Goal: Information Seeking & Learning: Learn about a topic

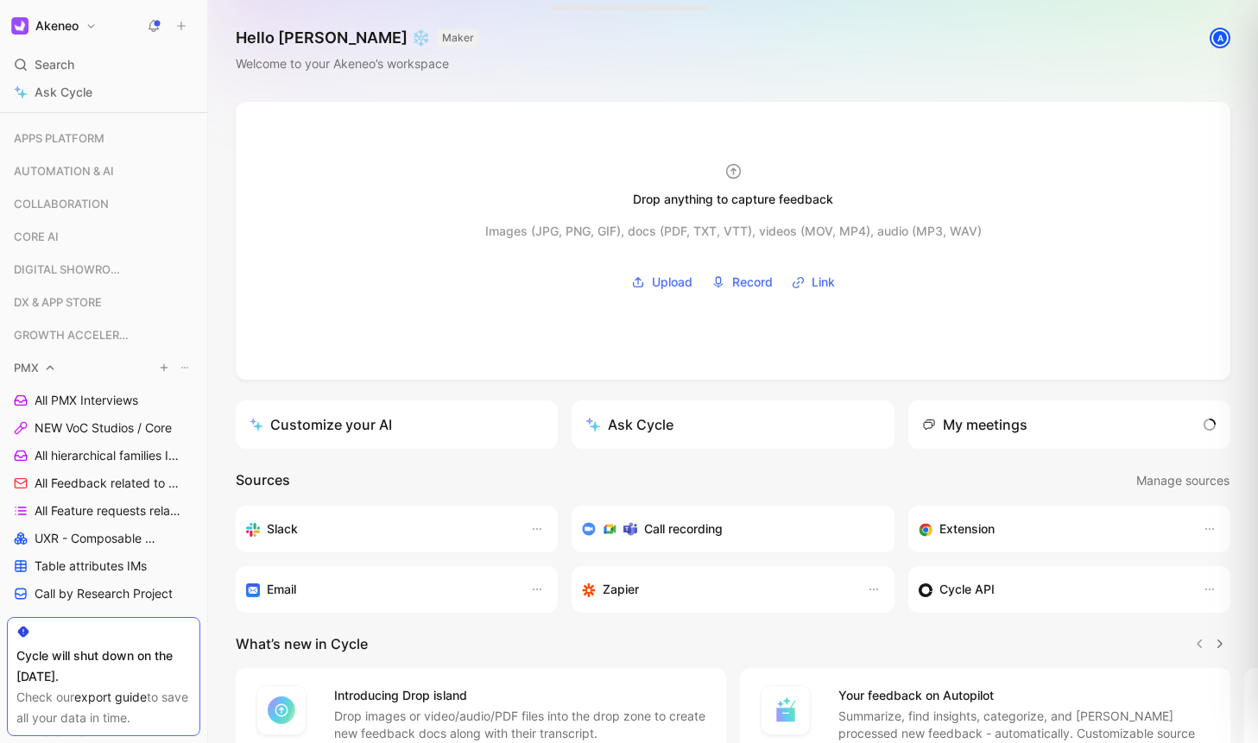
scroll to position [393, 0]
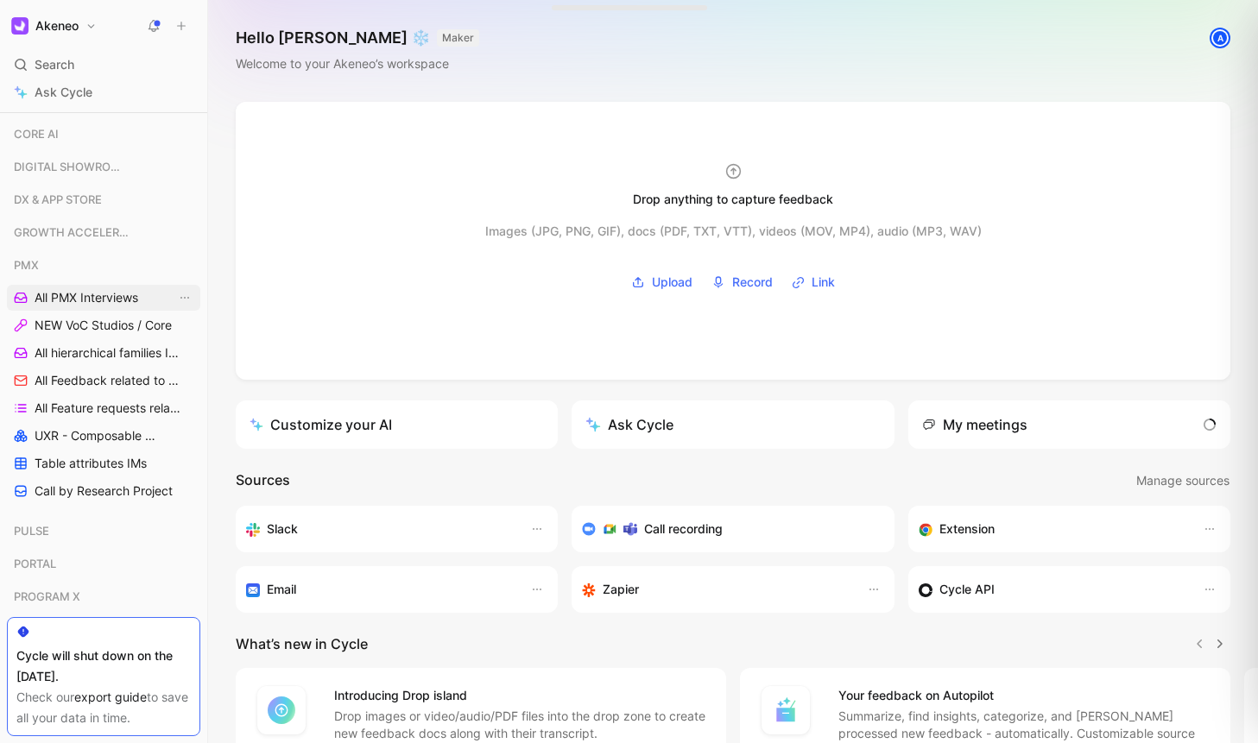
click at [90, 303] on span "All PMX Interviews" at bounding box center [87, 297] width 104 height 17
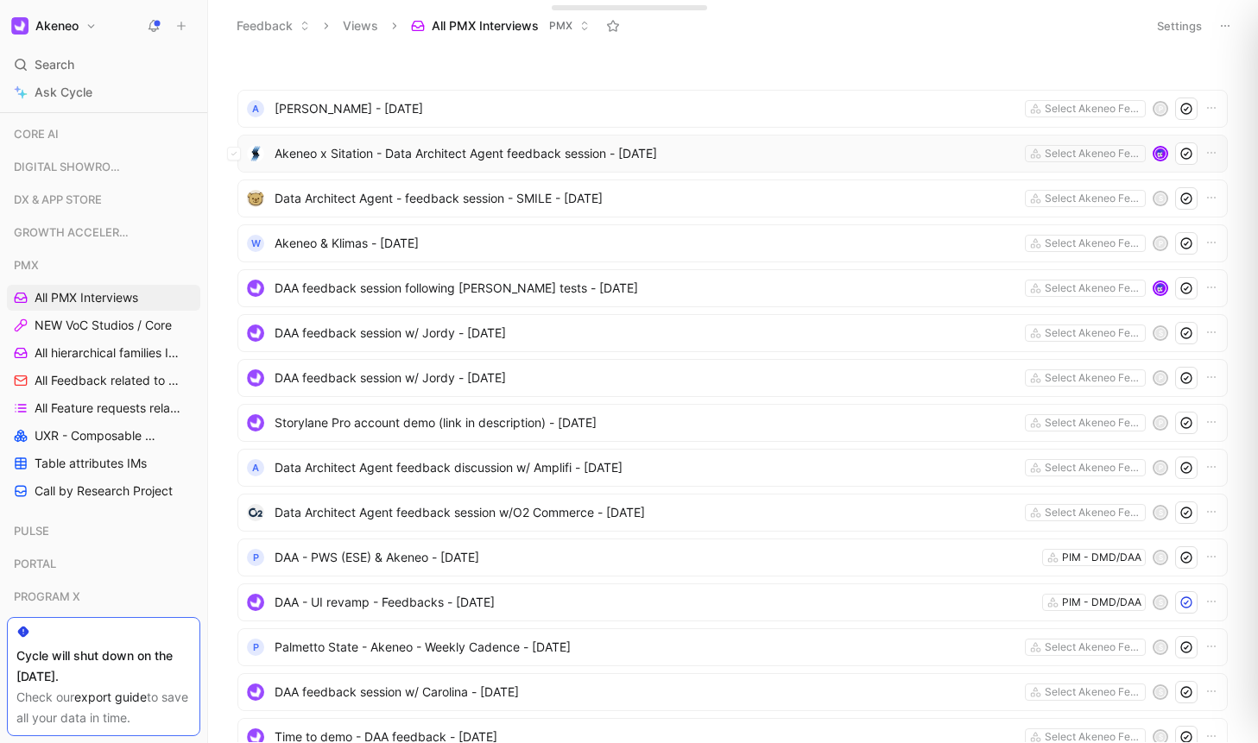
scroll to position [8, 0]
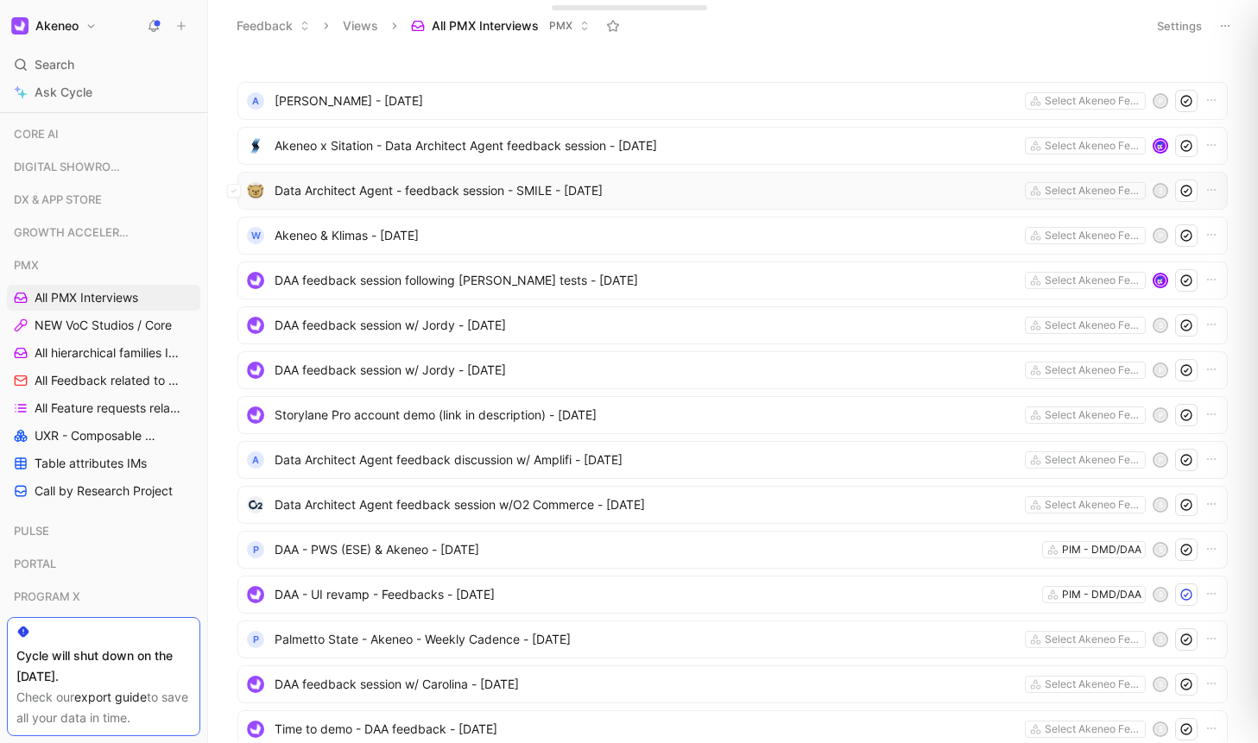
click at [419, 202] on div "Data Architect Agent - feedback session - SMILE - [DATE] Select Akeneo Features…" at bounding box center [732, 191] width 990 height 38
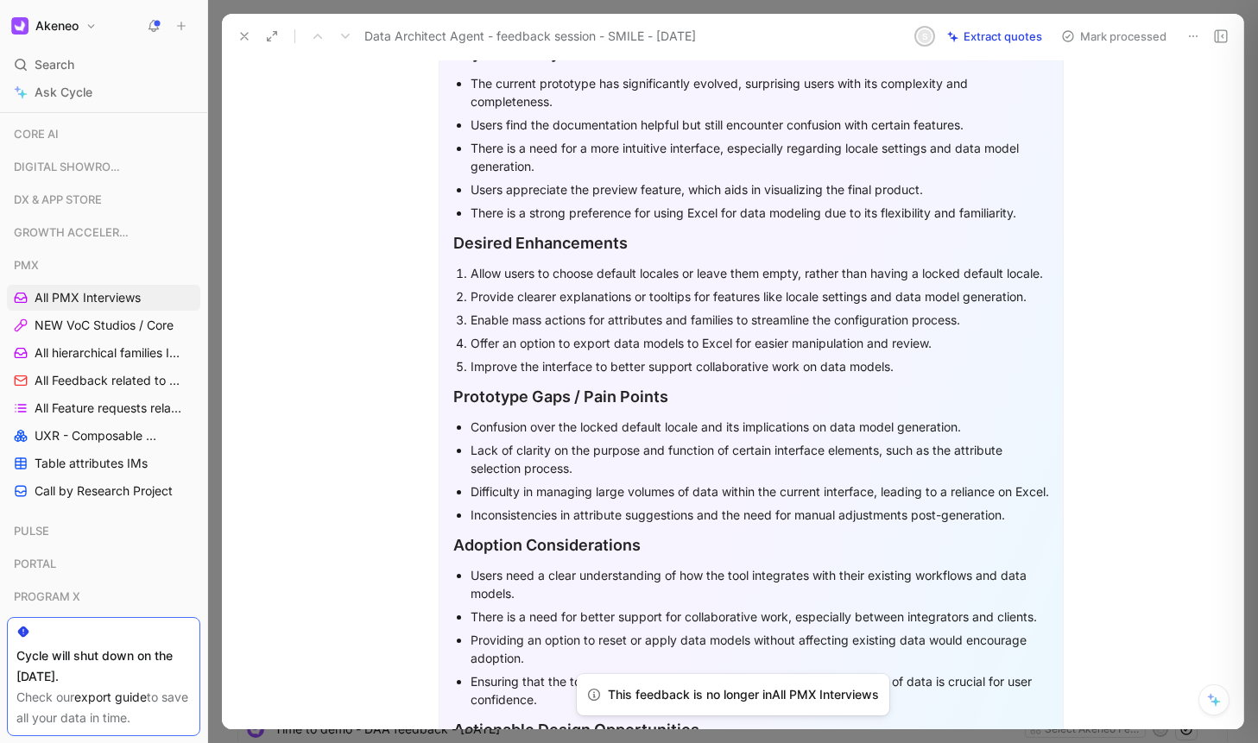
scroll to position [516, 0]
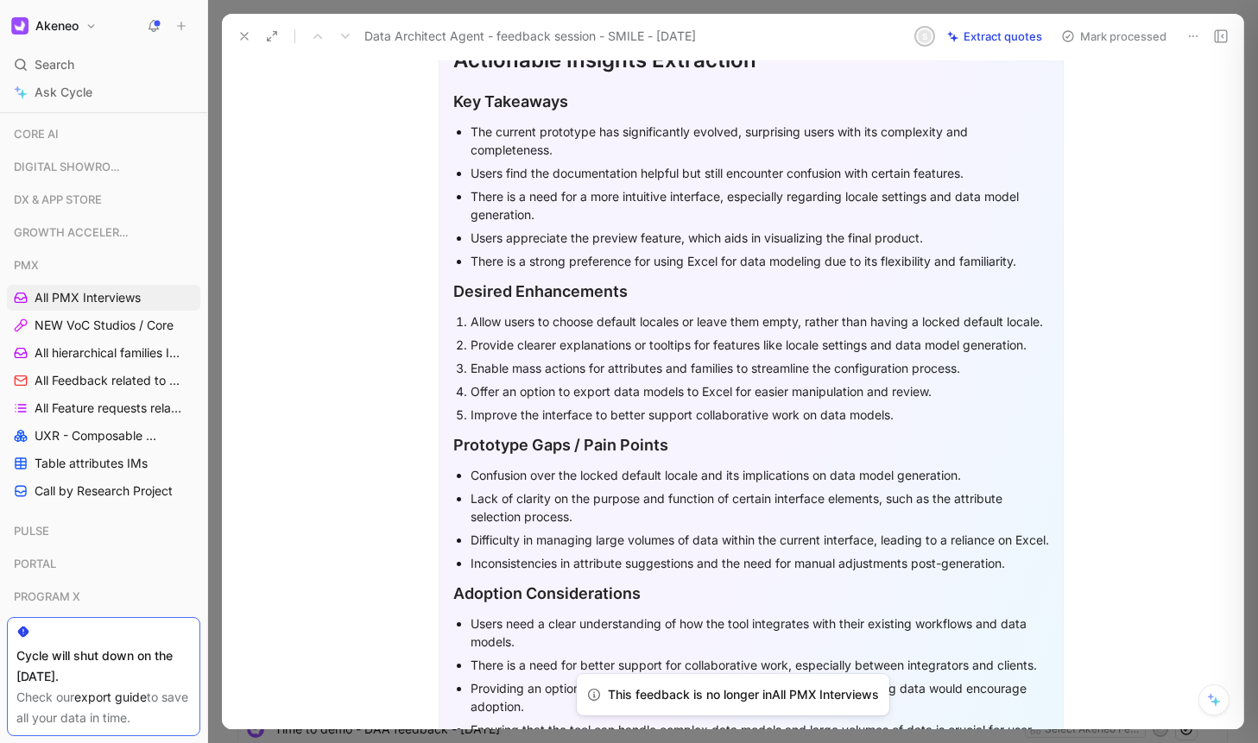
click at [468, 113] on div "Key Takeaways" at bounding box center [751, 101] width 596 height 23
click at [491, 101] on icon "button" at bounding box center [486, 108] width 14 height 14
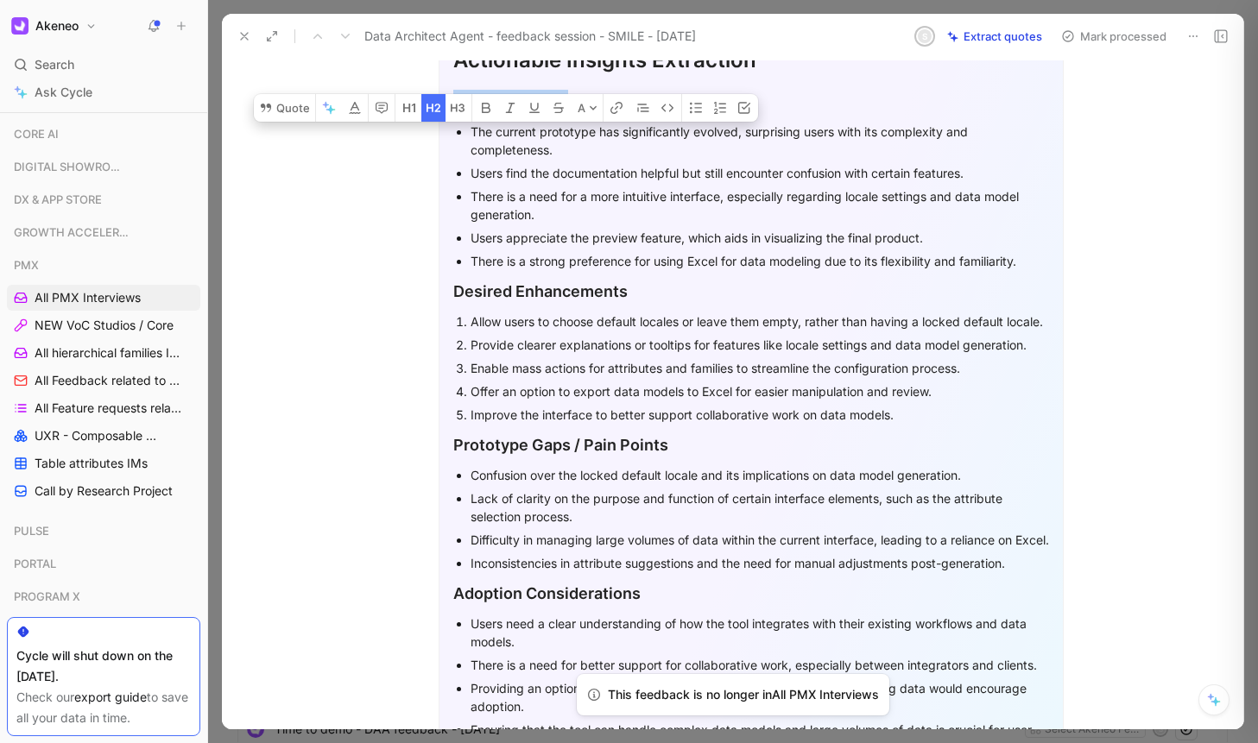
click at [640, 185] on p "Users find the documentation helpful but still encounter confusion with certain…" at bounding box center [759, 172] width 578 height 23
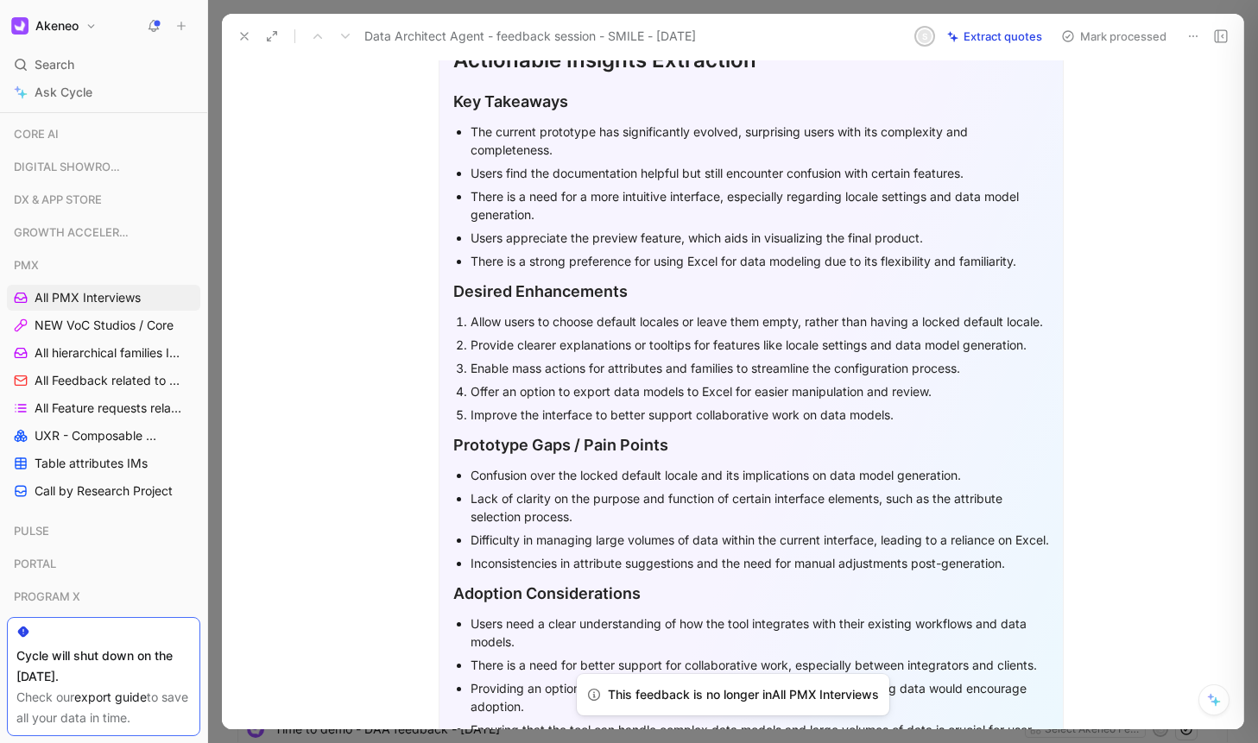
click at [481, 76] on div "Actionable Insights Extraction" at bounding box center [751, 60] width 596 height 31
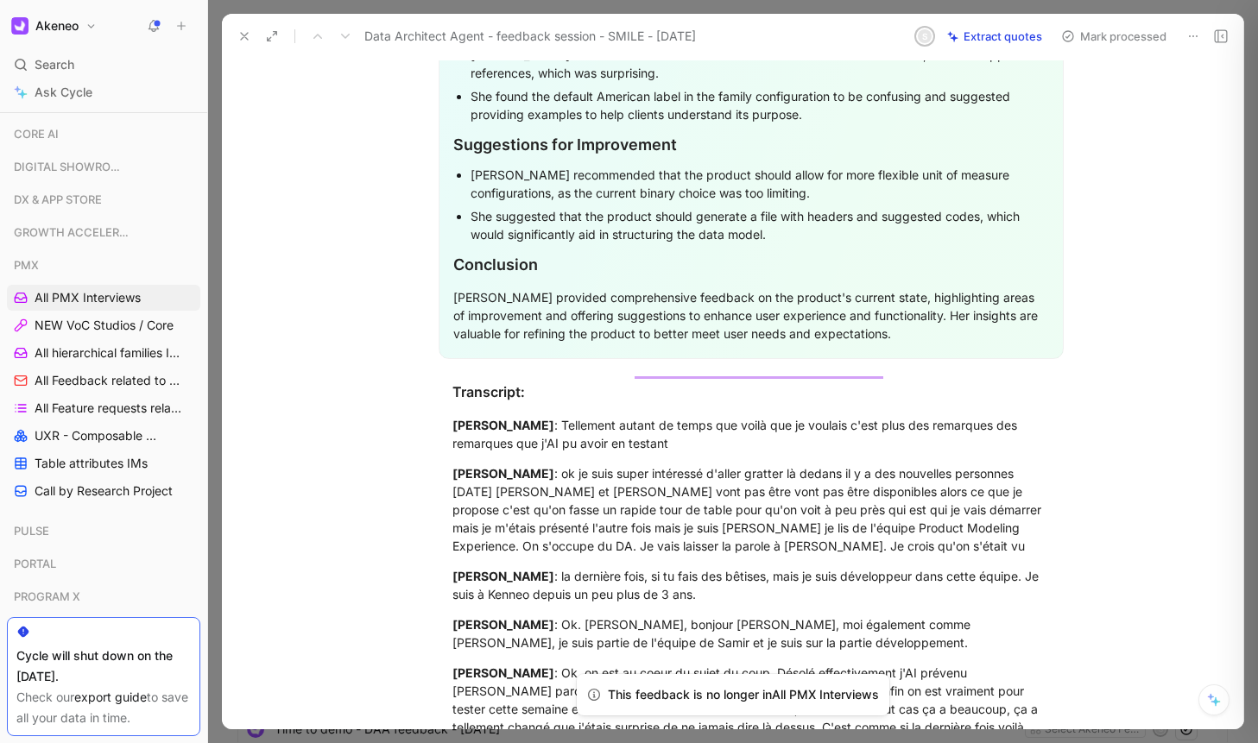
scroll to position [4437, 0]
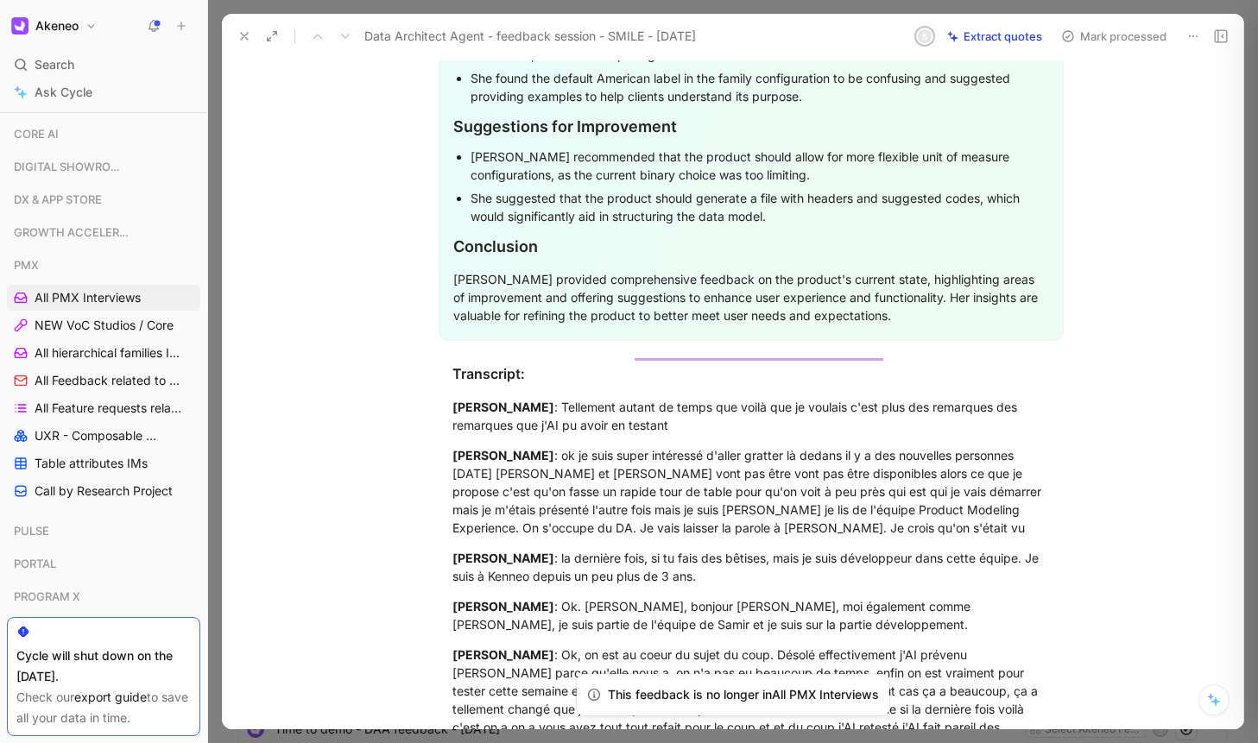
drag, startPoint x: 481, startPoint y: 76, endPoint x: 847, endPoint y: 487, distance: 550.2
click at [904, 325] on div "[PERSON_NAME] provided comprehensive feedback on the product's current state, h…" at bounding box center [751, 297] width 596 height 54
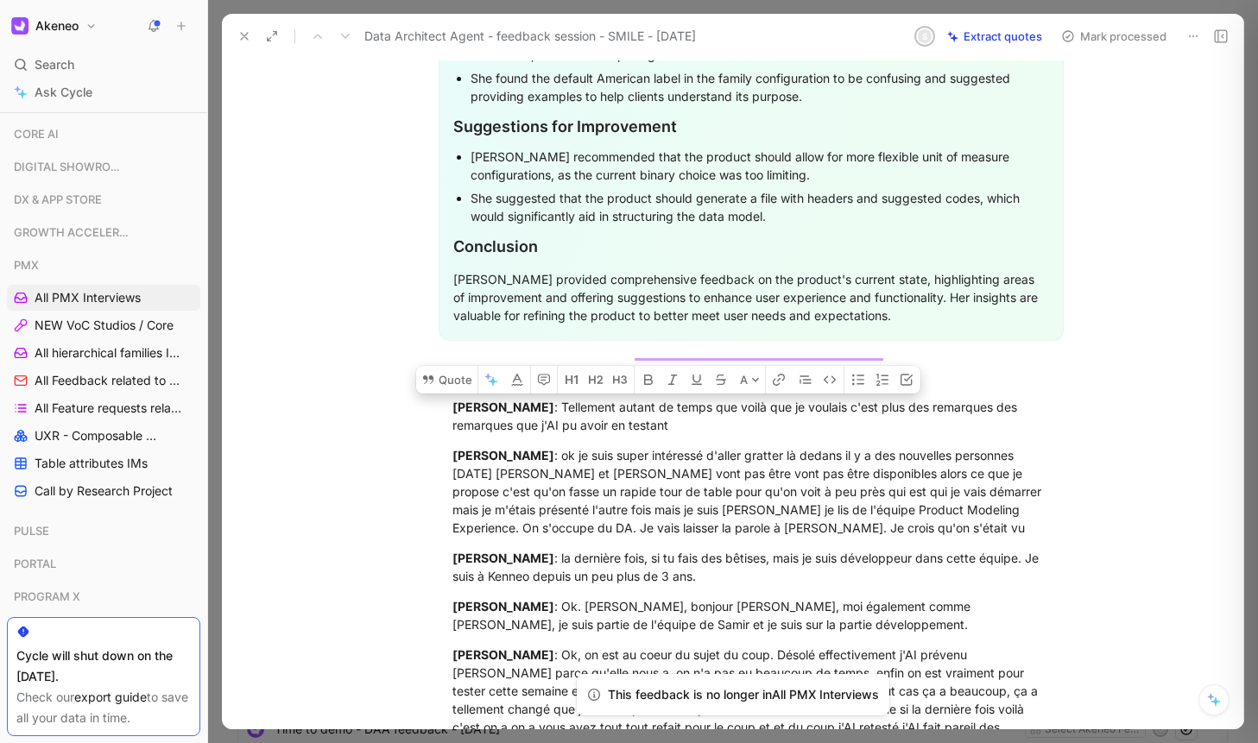
copy div "Actionable Insights Extraction Key Takeaways The current prototype has signific…"
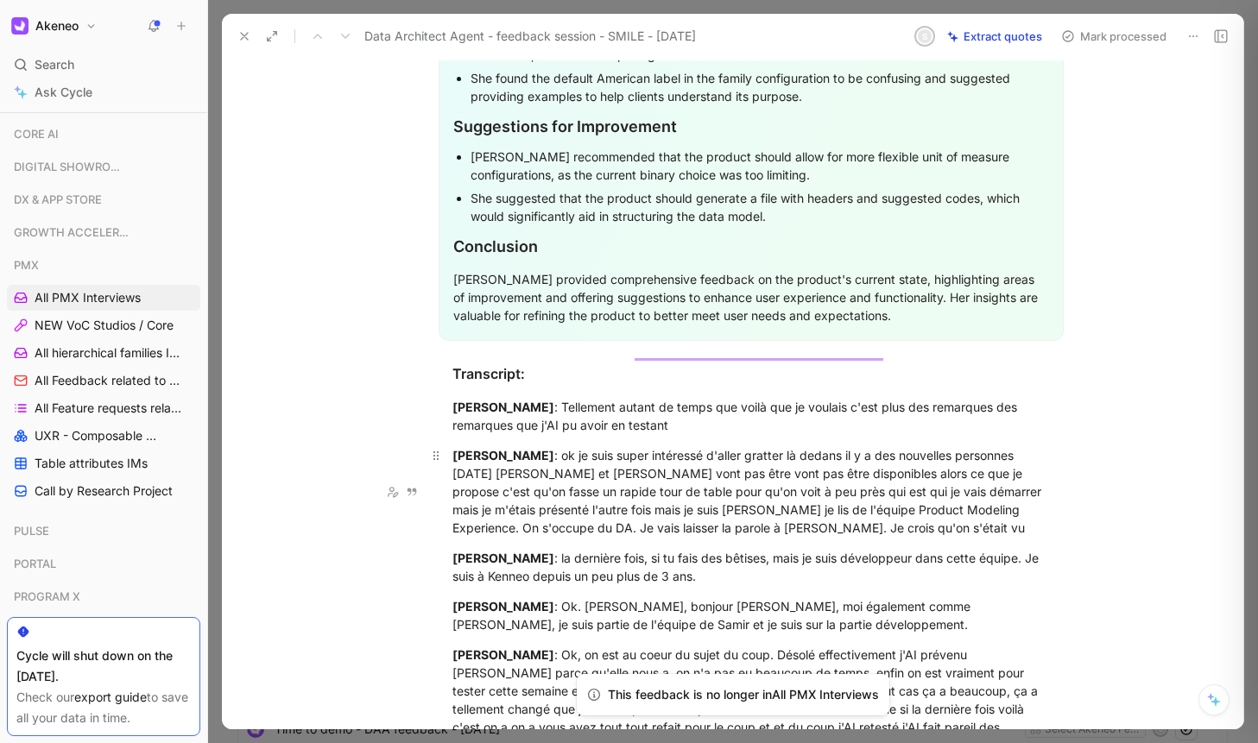
click at [648, 533] on div "[PERSON_NAME] : ok je suis super intéressé d'aller gratter là dedans il y a des…" at bounding box center [750, 491] width 597 height 91
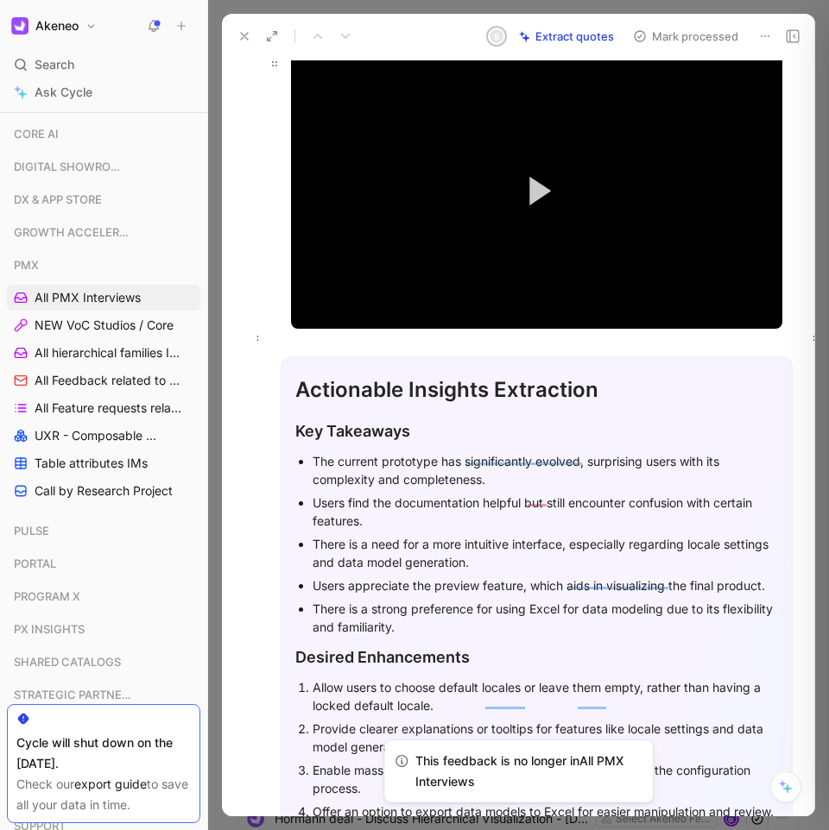
scroll to position [167, 0]
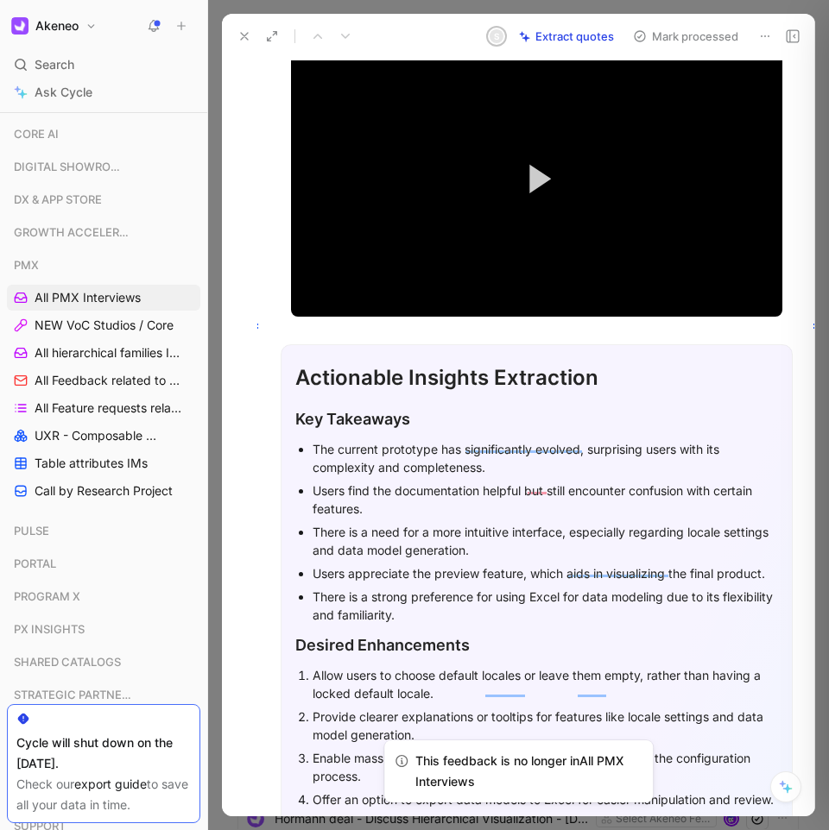
click at [336, 368] on div "Actionable Insights Extraction" at bounding box center [536, 378] width 482 height 31
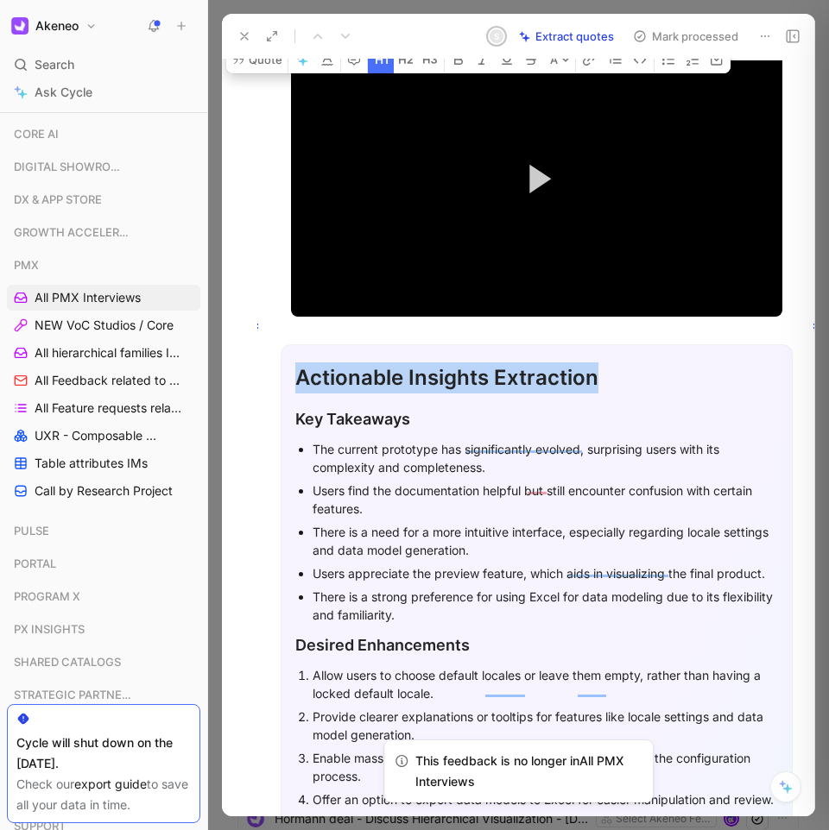
click at [336, 368] on div "Actionable Insights Extraction" at bounding box center [536, 378] width 482 height 31
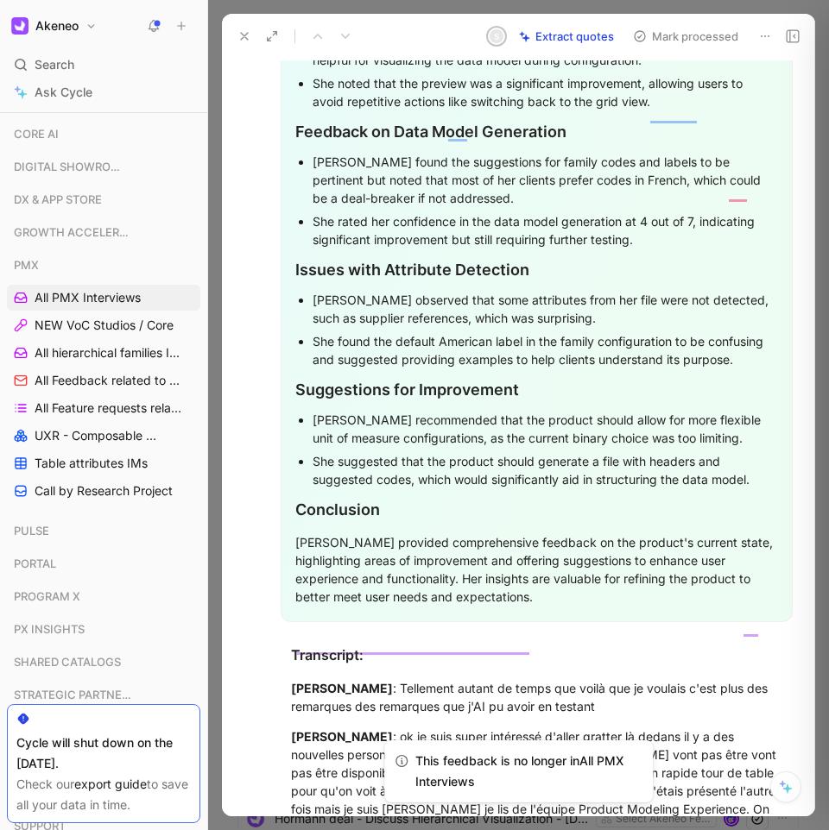
scroll to position [4704, 8]
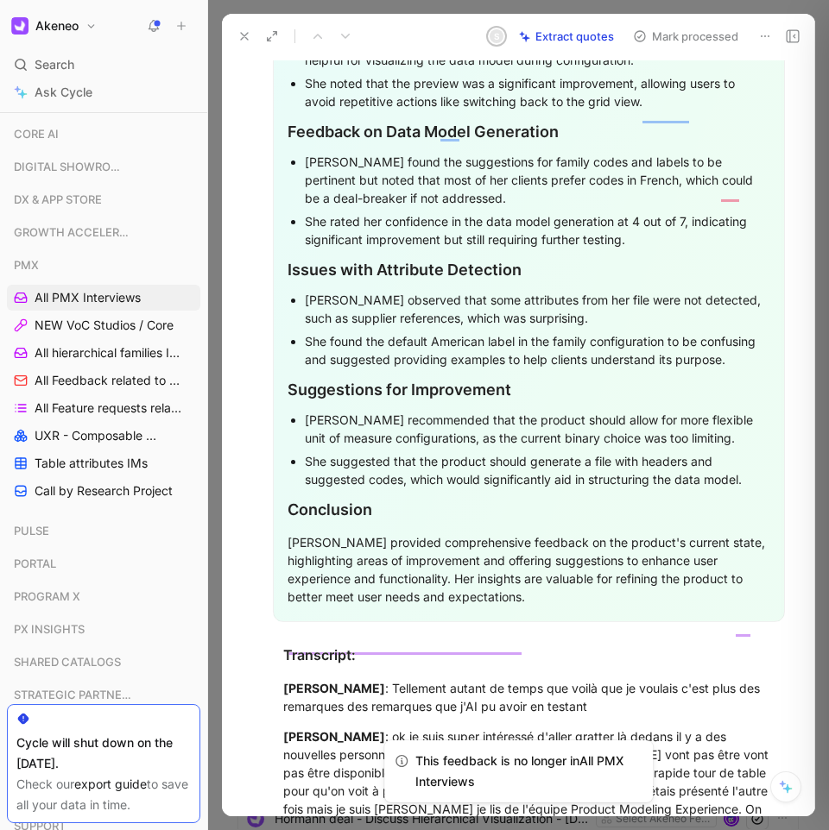
click at [574, 611] on p "[PERSON_NAME] provided comprehensive feedback on the product's current state, h…" at bounding box center [528, 569] width 482 height 83
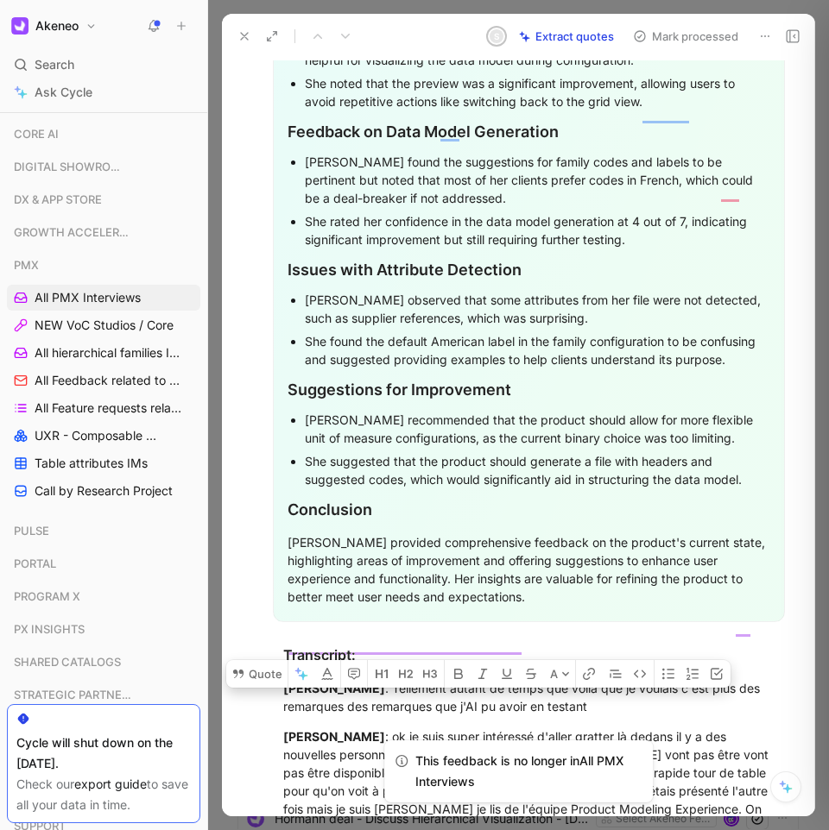
copy div "Actionable Insights Extraction Key Takeaways The current prototype has signific…"
click at [396, 143] on div "Feedback on Data Model Generation" at bounding box center [528, 131] width 482 height 23
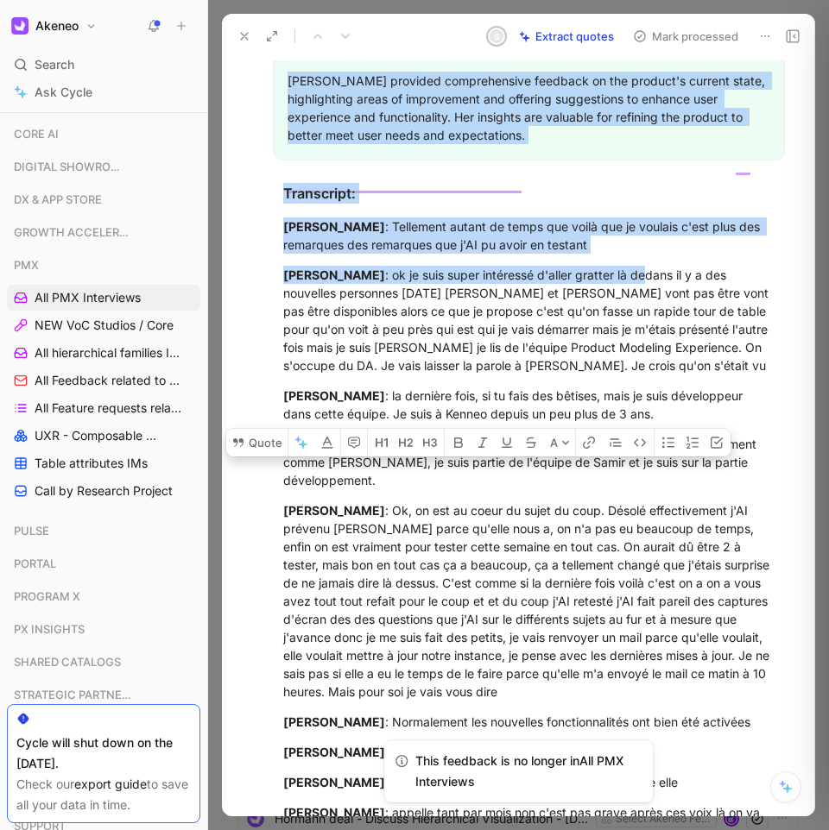
scroll to position [5057, 8]
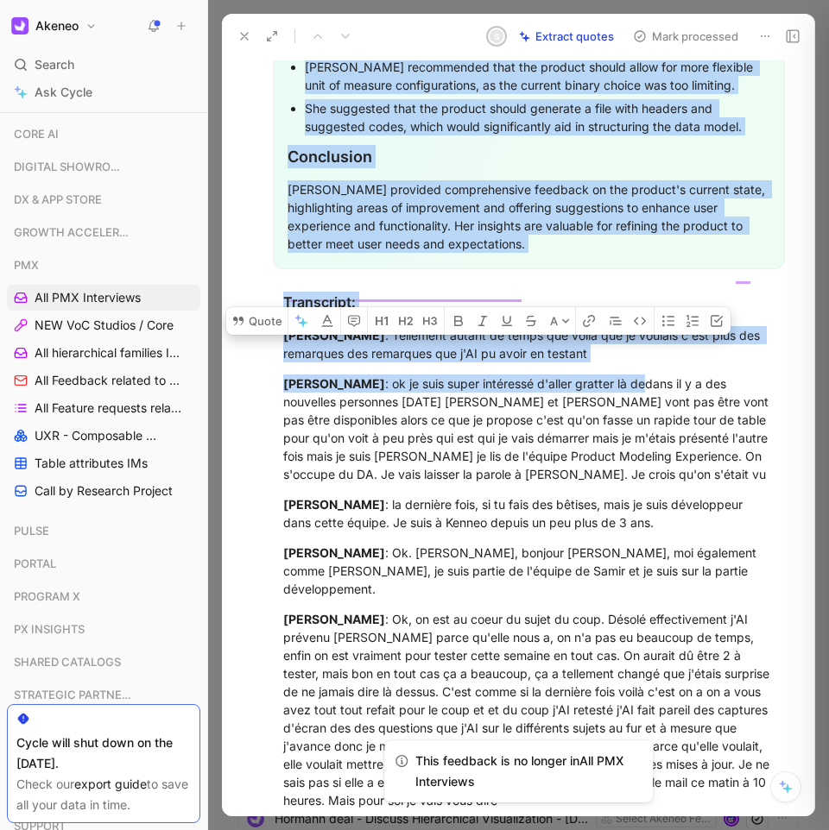
drag, startPoint x: 285, startPoint y: 186, endPoint x: 542, endPoint y: 291, distance: 277.9
copy div "Actionable Insights Extraction Key Takeaways The current prototype has signific…"
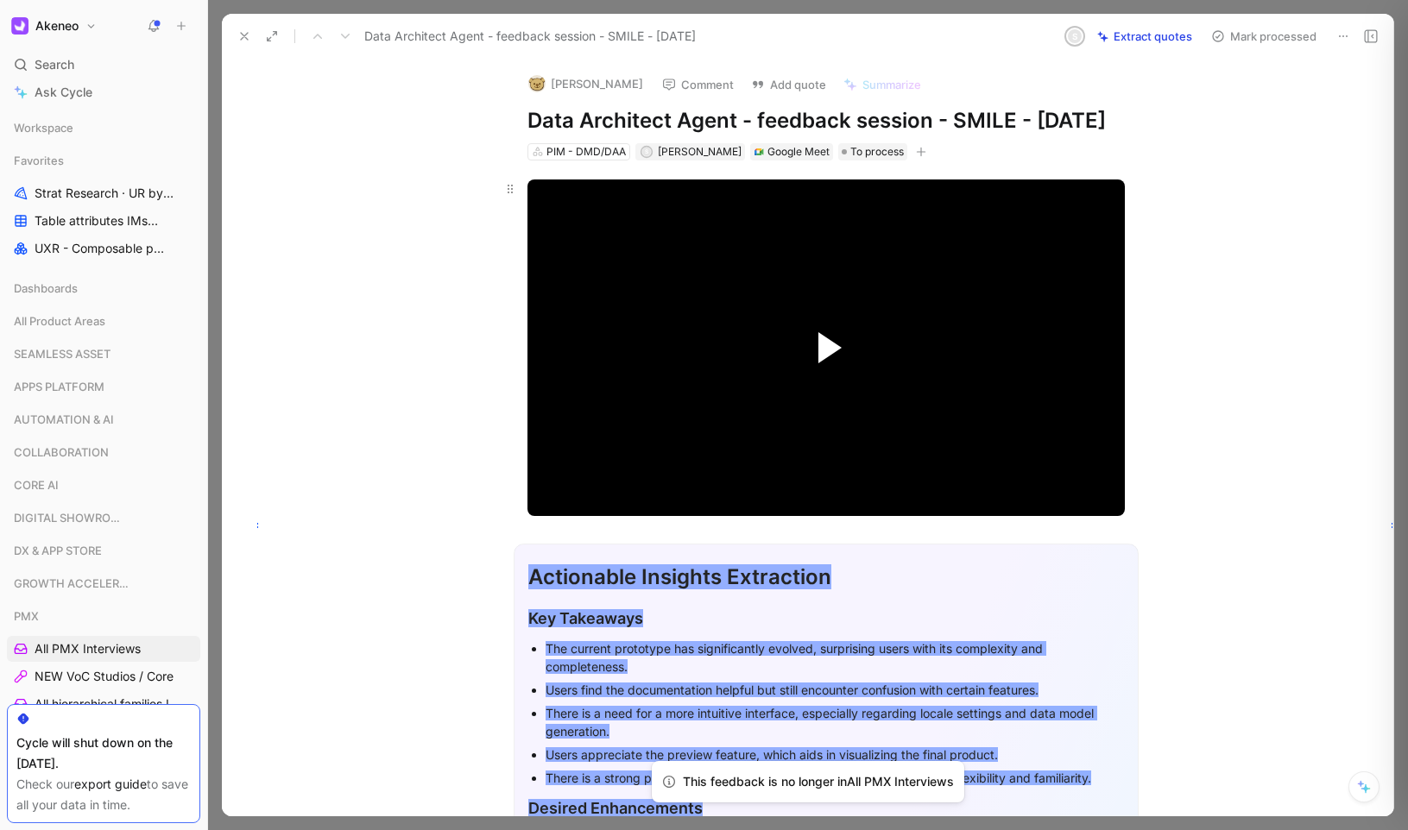
click at [823, 363] on span "Video Player" at bounding box center [829, 347] width 23 height 31
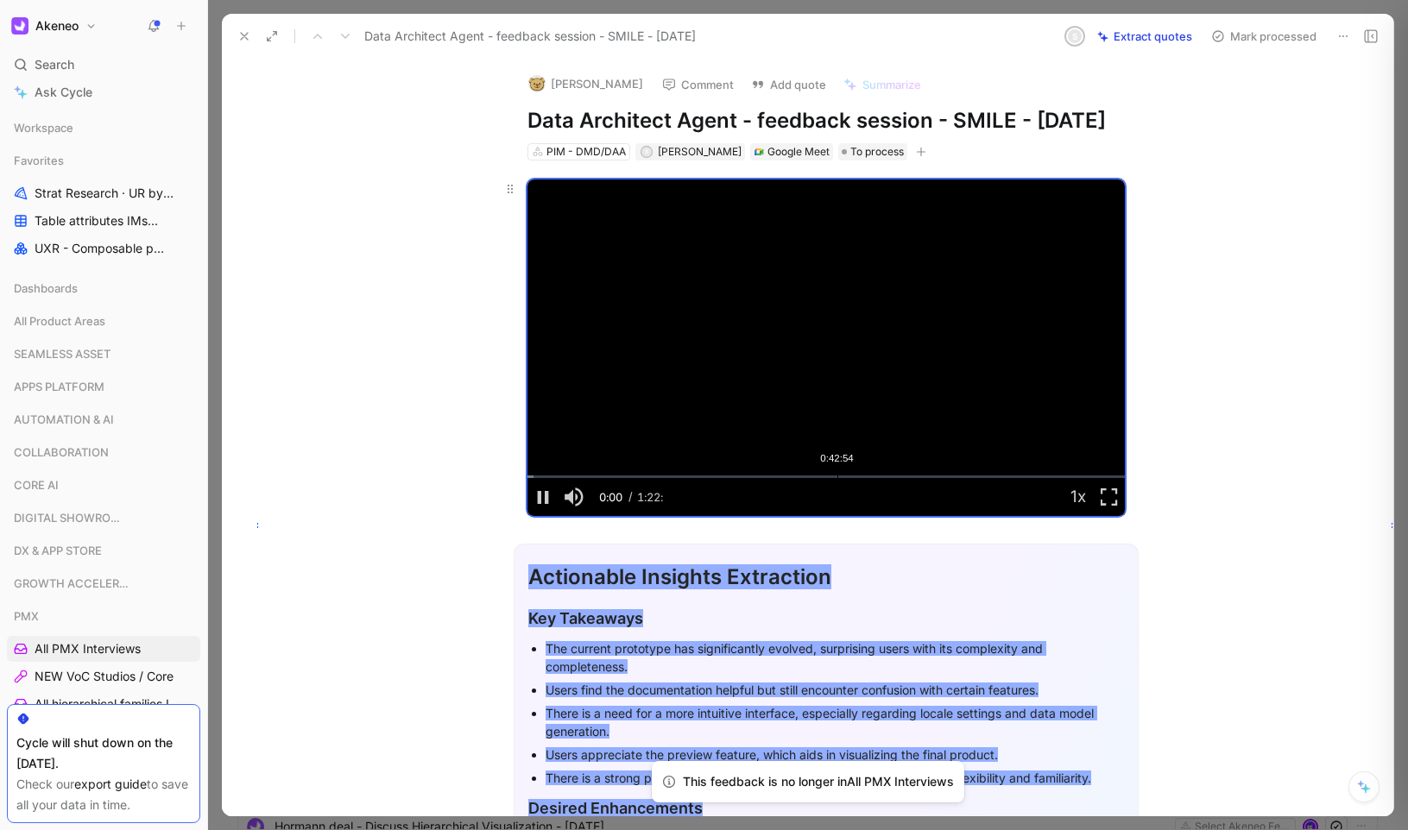
click at [843, 478] on div "Loaded : 1.12% 0:42:54 0:00:01" at bounding box center [825, 477] width 597 height 3
click at [903, 478] on div "Loaded : 51.51% 0:52:42 0:44:27" at bounding box center [825, 477] width 597 height 3
click at [937, 478] on div "Loaded : 63.78% 0:53:25 0:52:43" at bounding box center [825, 477] width 597 height 3
click at [951, 478] on div "Loaded : 63.78% 0:59:02 0:57:36" at bounding box center [825, 477] width 597 height 3
click at [928, 478] on div "Loaded : 71.87% 0:56:39 0:59:24" at bounding box center [825, 477] width 597 height 3
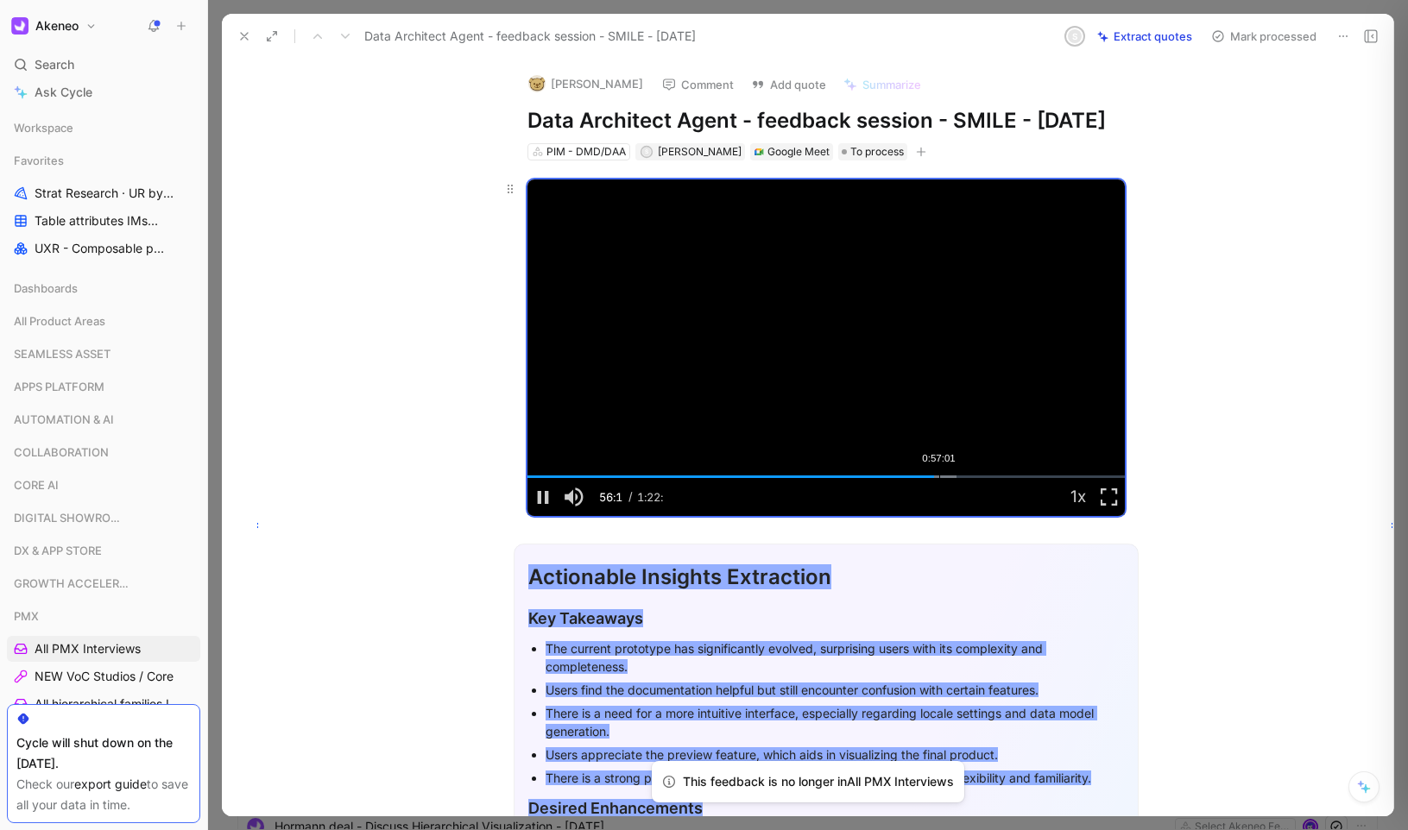
click at [935, 478] on div "Loaded : 71.88% 0:57:01 0:56:19" at bounding box center [825, 477] width 597 height 3
click at [859, 405] on video "Video Player" at bounding box center [825, 348] width 597 height 336
click at [1097, 497] on span "Video Player" at bounding box center [1109, 497] width 31 height 0
